Goal: Task Accomplishment & Management: Manage account settings

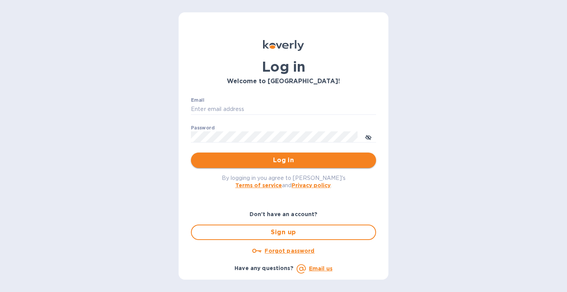
type input "[EMAIL_ADDRESS][DOMAIN_NAME]"
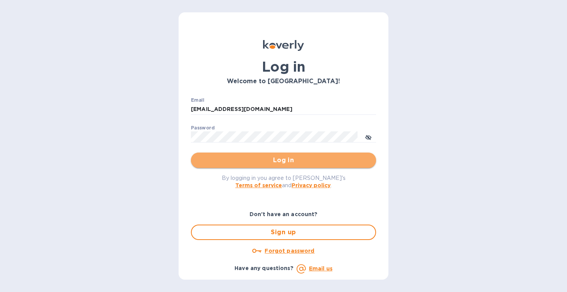
click at [292, 164] on span "Log in" at bounding box center [283, 160] width 173 height 9
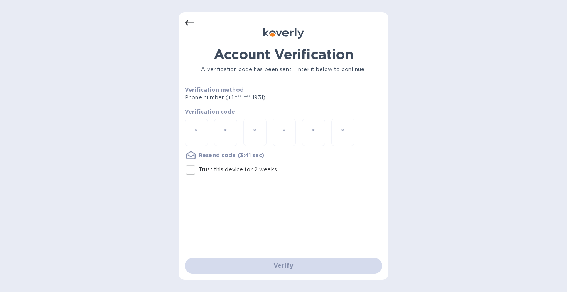
click at [190, 126] on div at bounding box center [196, 132] width 23 height 27
type input "9"
type input "3"
type input "8"
type input "6"
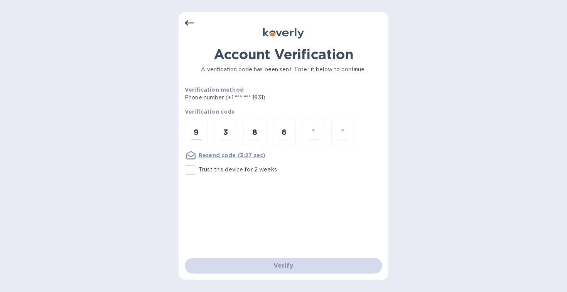
type input "6"
type input "7"
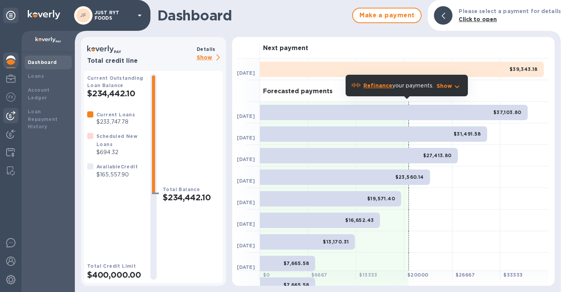
click at [13, 115] on img at bounding box center [10, 115] width 9 height 9
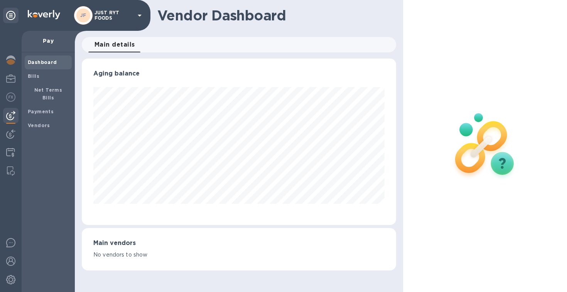
scroll to position [385357, 385213]
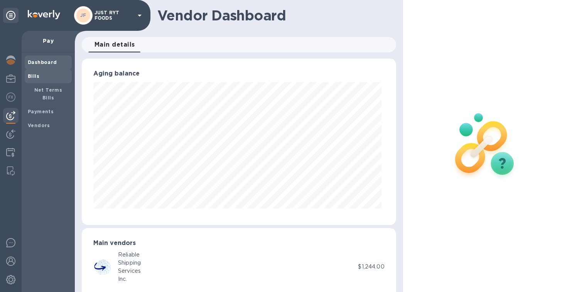
click at [37, 79] on span "Bills" at bounding box center [34, 76] width 12 height 8
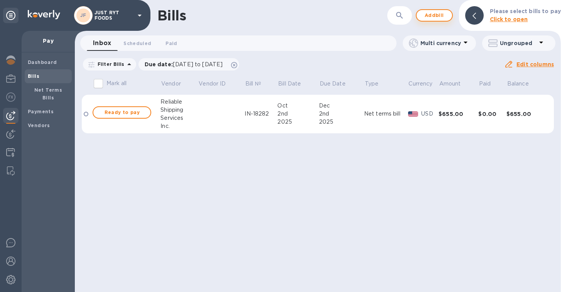
click at [438, 13] on span "Add bill" at bounding box center [434, 15] width 23 height 9
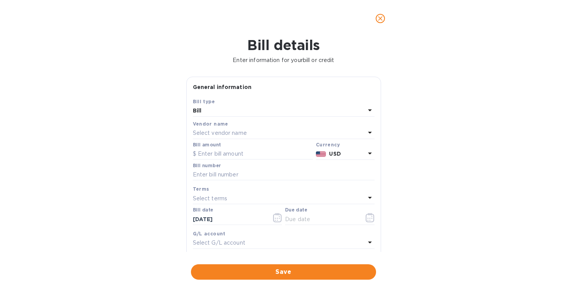
click at [239, 131] on p "Select vendor name" at bounding box center [220, 133] width 54 height 8
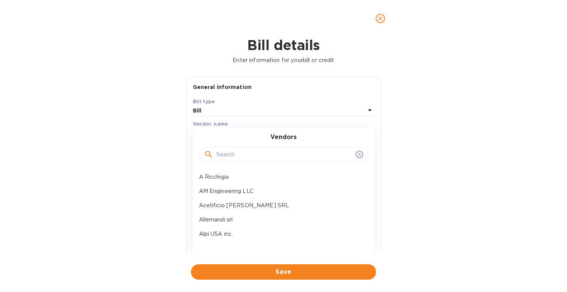
click at [245, 159] on input "text" at bounding box center [284, 155] width 136 height 12
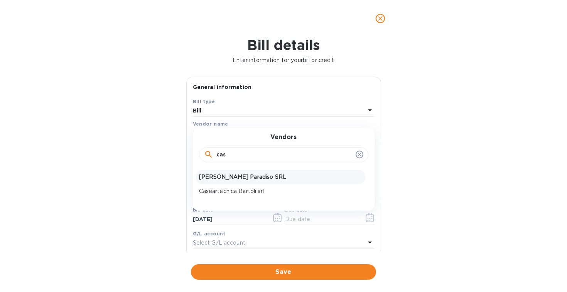
type input "cas"
click at [231, 177] on p "Casale Paradiso SRL" at bounding box center [280, 177] width 163 height 8
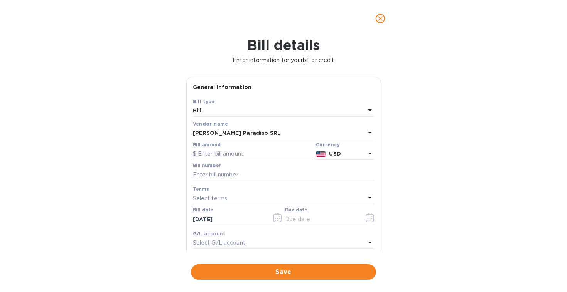
click at [238, 154] on input "text" at bounding box center [253, 154] width 120 height 12
type input "3,813.60"
click at [346, 149] on div "USD" at bounding box center [346, 153] width 39 height 11
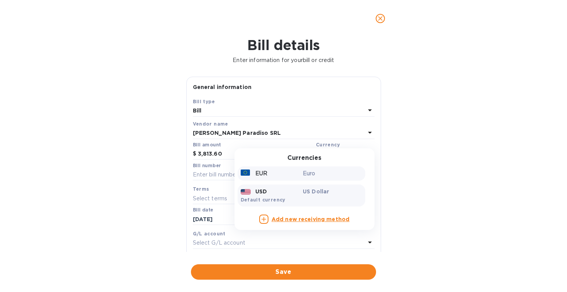
click at [317, 175] on p "Euro" at bounding box center [332, 174] width 59 height 8
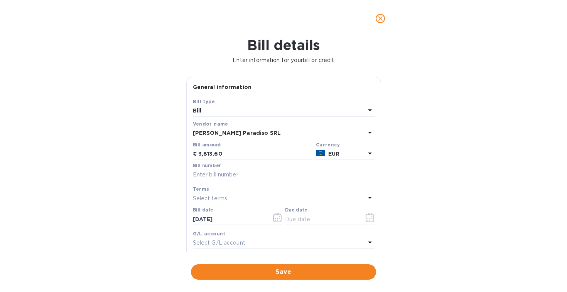
click at [300, 178] on input "text" at bounding box center [284, 175] width 182 height 12
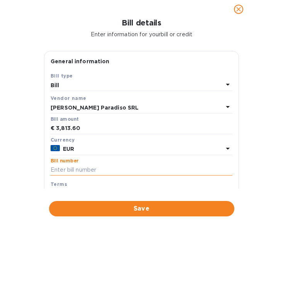
click at [127, 165] on input "text" at bounding box center [142, 170] width 182 height 12
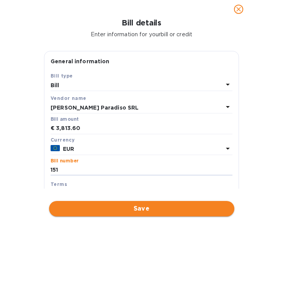
type input "151"
click at [135, 206] on span "Save" at bounding box center [141, 208] width 173 height 9
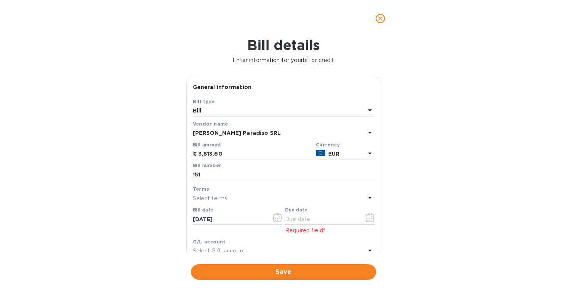
click at [274, 217] on icon "button" at bounding box center [277, 217] width 9 height 9
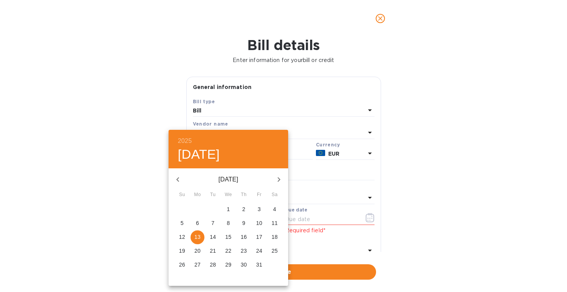
click at [178, 180] on icon "button" at bounding box center [177, 179] width 9 height 9
click at [212, 250] on p "22" at bounding box center [213, 251] width 6 height 8
type input "07/22/2025"
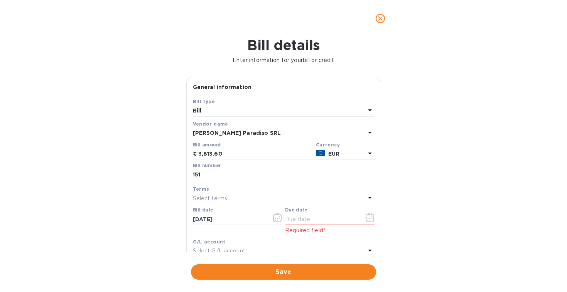
click at [239, 197] on div "Select terms" at bounding box center [279, 198] width 172 height 11
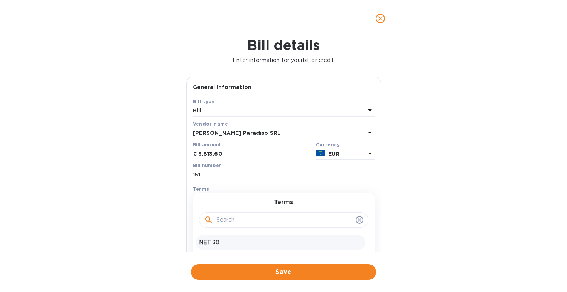
scroll to position [12, 0]
click at [216, 244] on p "NET 60" at bounding box center [280, 245] width 163 height 8
type input "09/20/2025"
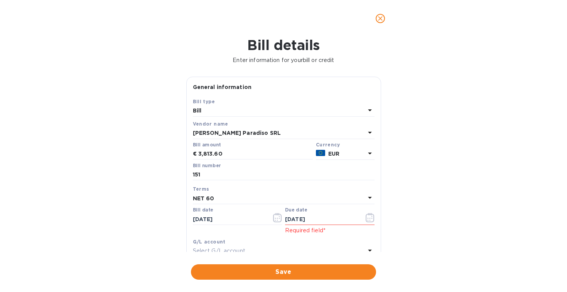
click at [432, 219] on div "Bill details Enter information for your bill or credit General information Save…" at bounding box center [283, 164] width 567 height 255
click at [313, 271] on span "Save" at bounding box center [283, 272] width 173 height 9
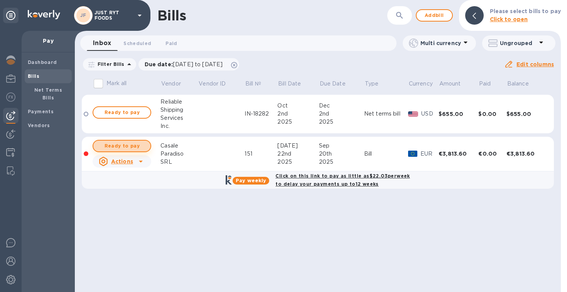
click at [129, 146] on span "Ready to pay" at bounding box center [121, 145] width 45 height 9
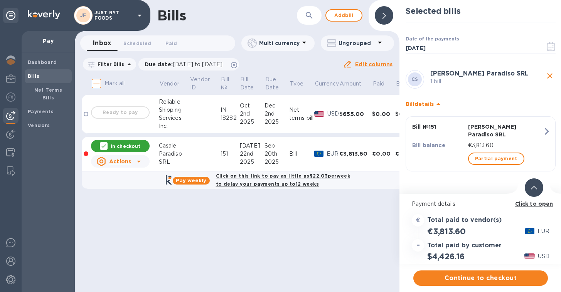
click at [532, 188] on icon at bounding box center [534, 187] width 6 height 3
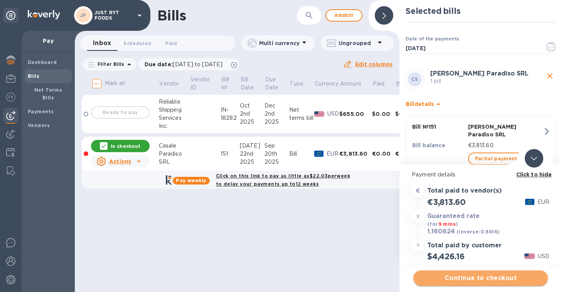
click at [465, 279] on span "Continue to checkout" at bounding box center [480, 278] width 122 height 9
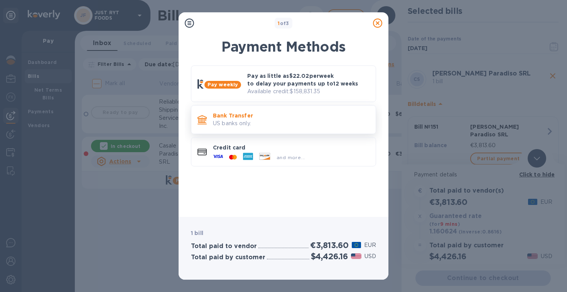
click at [284, 120] on p "US banks only." at bounding box center [291, 124] width 157 height 8
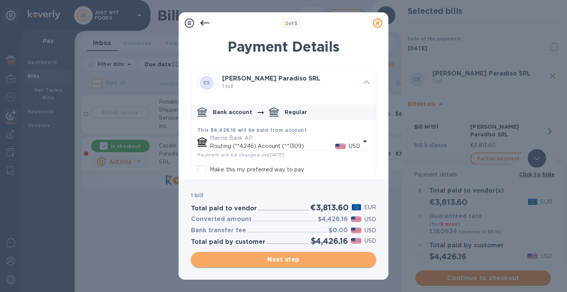
click at [305, 260] on span "Next step" at bounding box center [283, 259] width 173 height 9
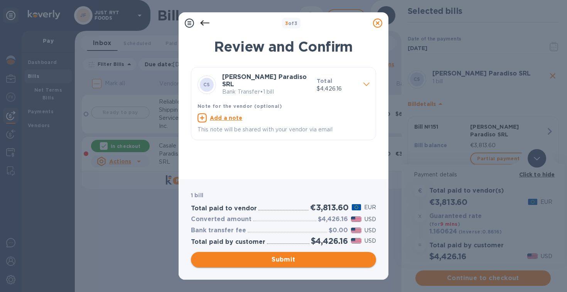
click at [305, 260] on span "Submit" at bounding box center [283, 259] width 173 height 9
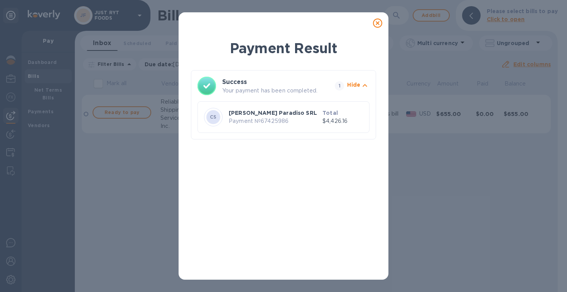
click at [377, 24] on icon at bounding box center [377, 23] width 9 height 9
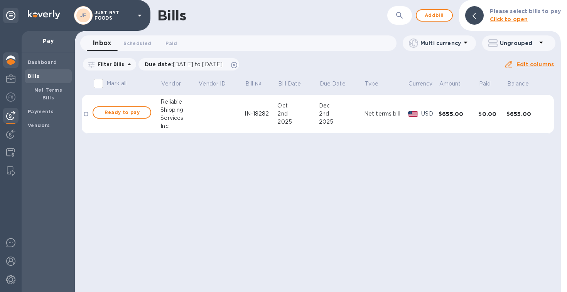
click at [12, 59] on img at bounding box center [10, 60] width 9 height 9
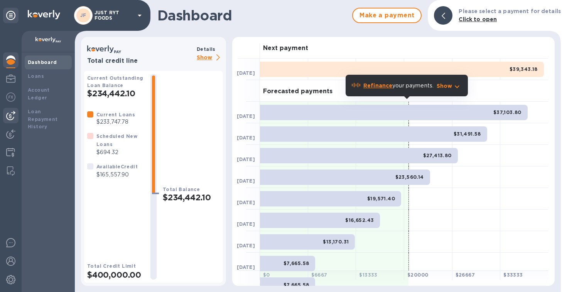
click at [13, 120] on img at bounding box center [10, 115] width 9 height 9
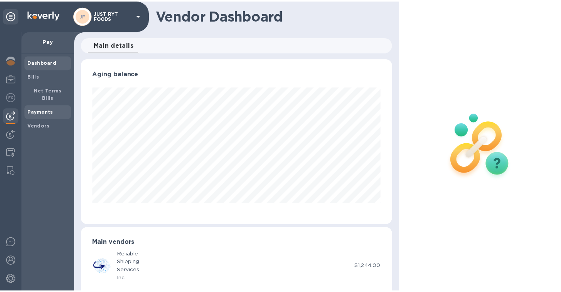
scroll to position [385357, 385213]
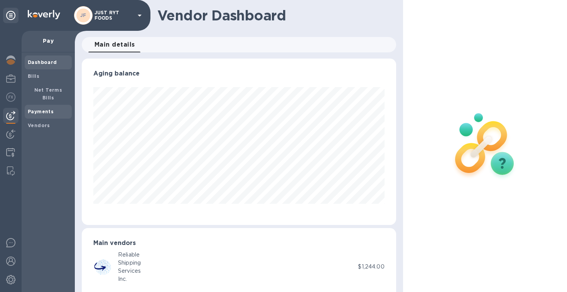
click at [41, 108] on span "Payments" at bounding box center [41, 112] width 26 height 8
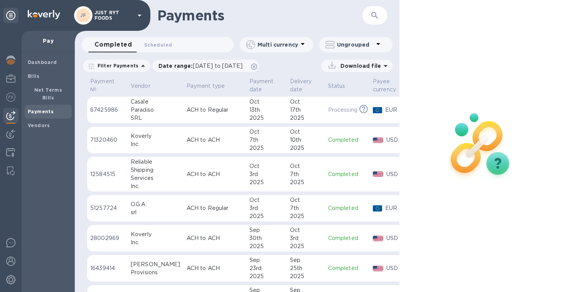
scroll to position [0, 49]
